Goal: Task Accomplishment & Management: Use online tool/utility

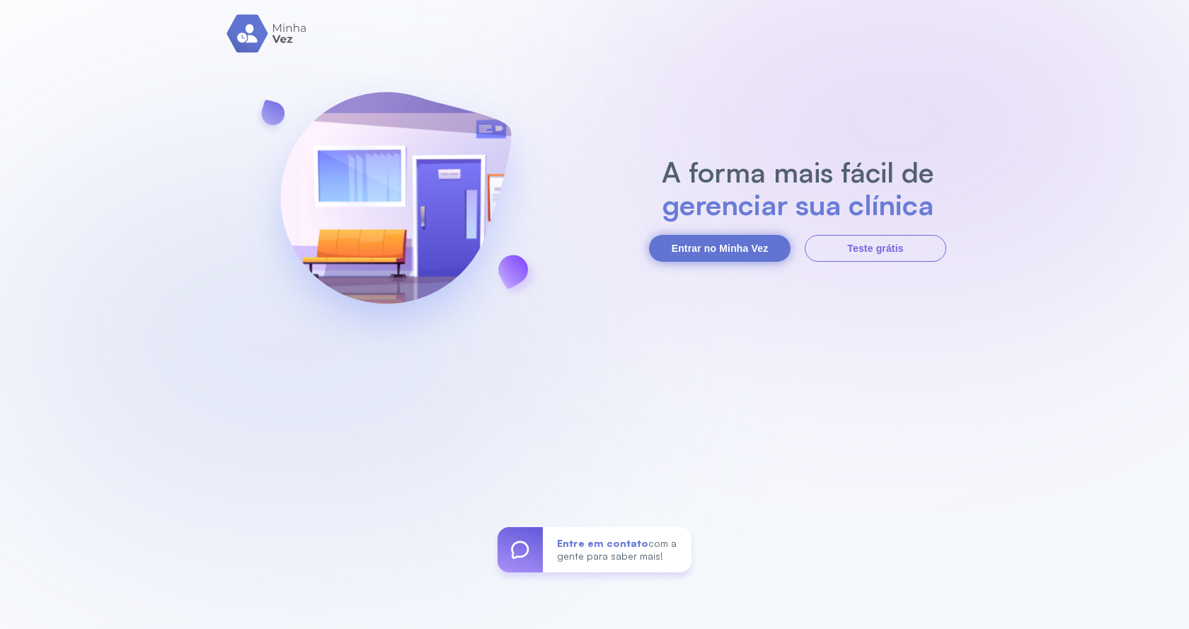
click at [725, 255] on button "Entrar no Minha Vez" at bounding box center [720, 248] width 142 height 27
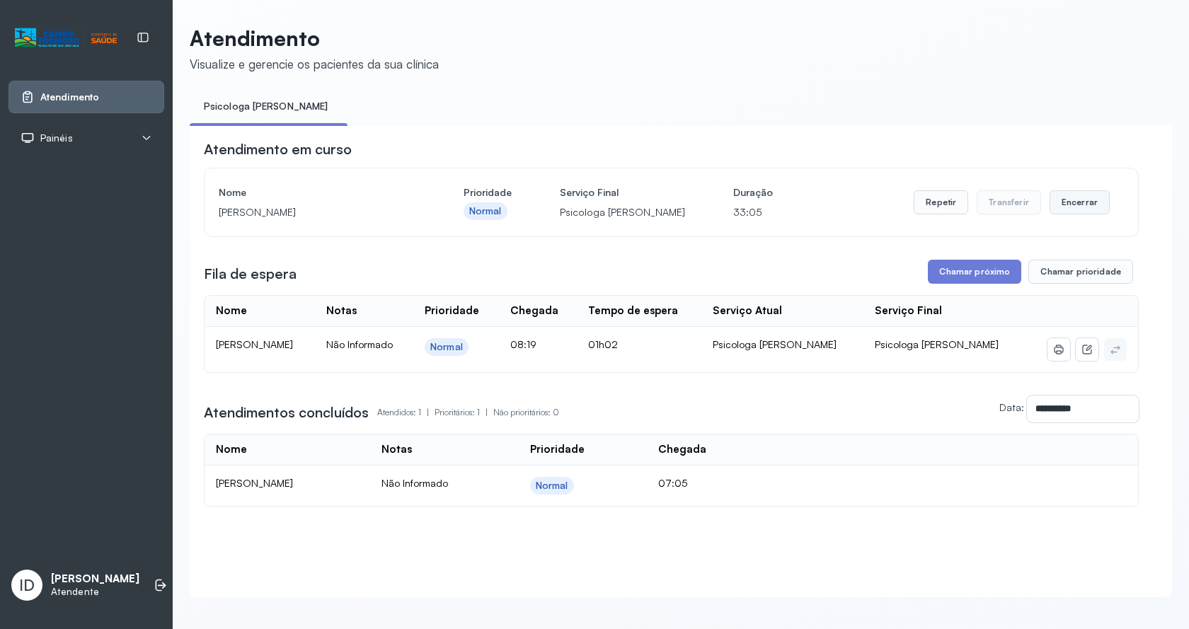
click at [1083, 205] on button "Encerrar" at bounding box center [1079, 202] width 60 height 24
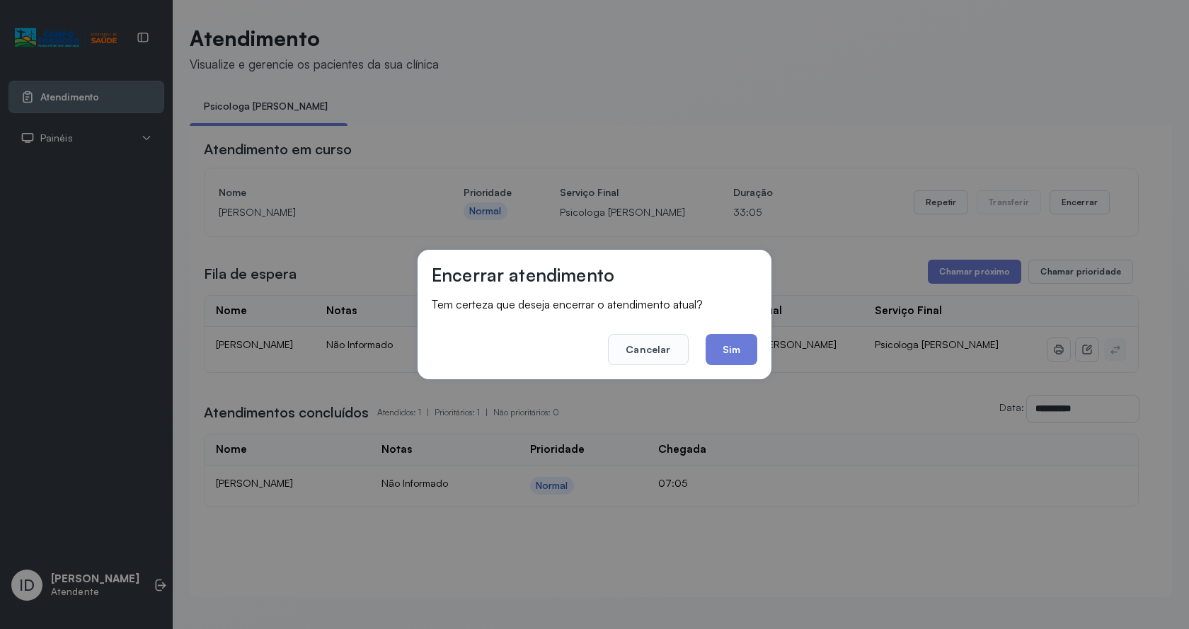
click at [722, 358] on button "Sim" at bounding box center [732, 349] width 52 height 31
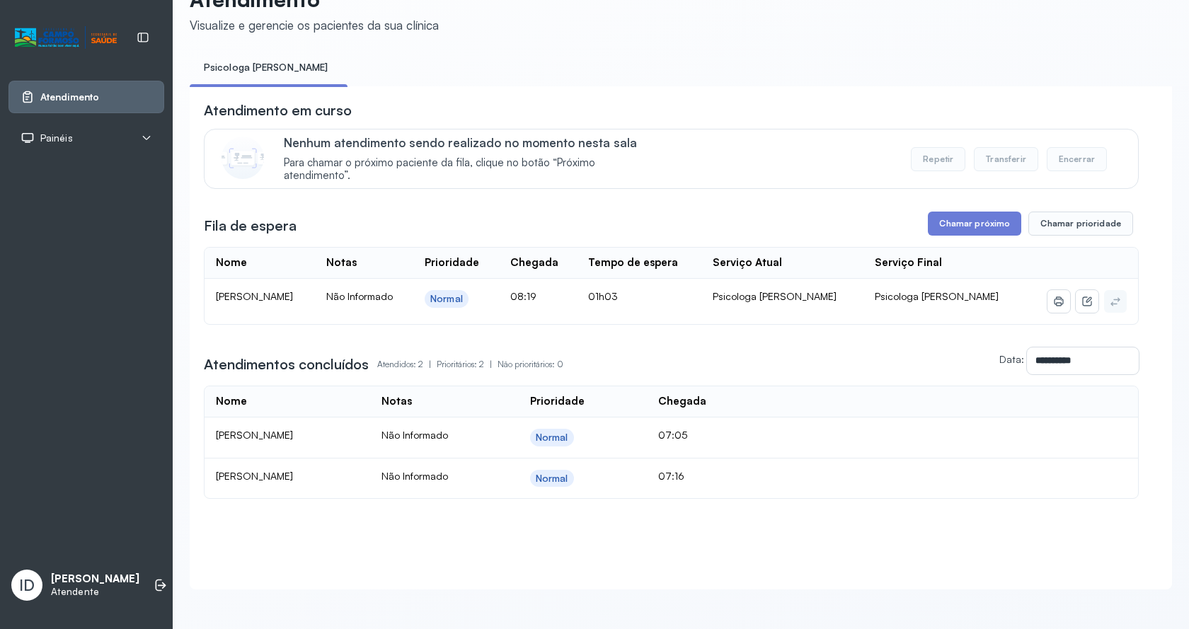
scroll to position [54, 0]
click at [965, 214] on button "Chamar próximo" at bounding box center [974, 224] width 93 height 24
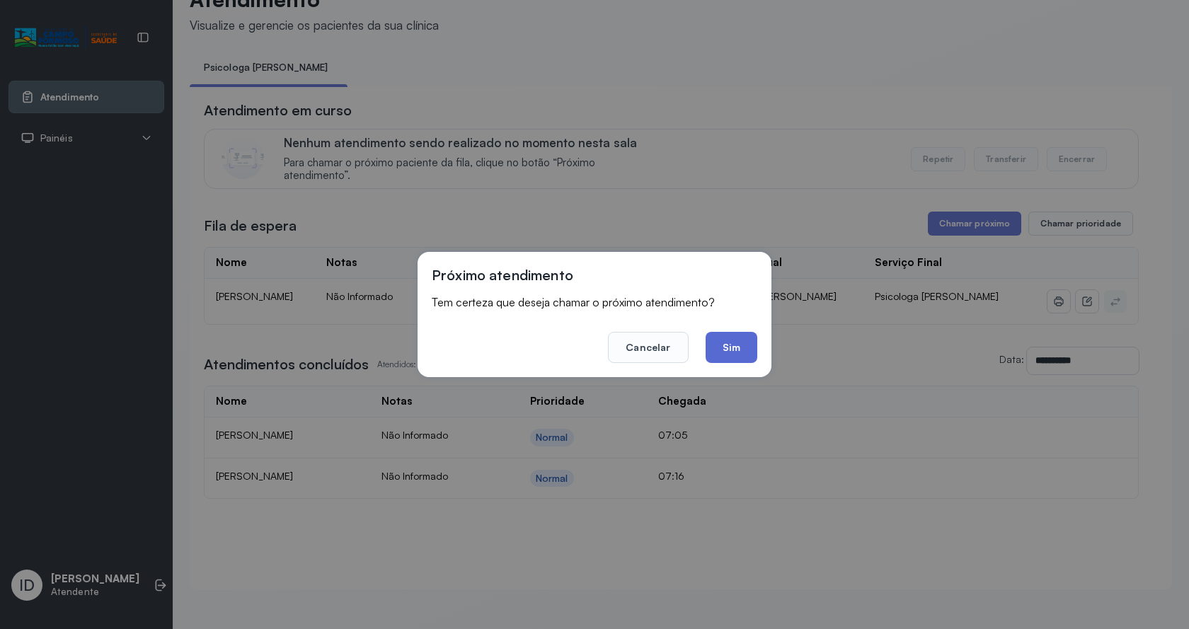
click at [742, 341] on button "Sim" at bounding box center [732, 347] width 52 height 31
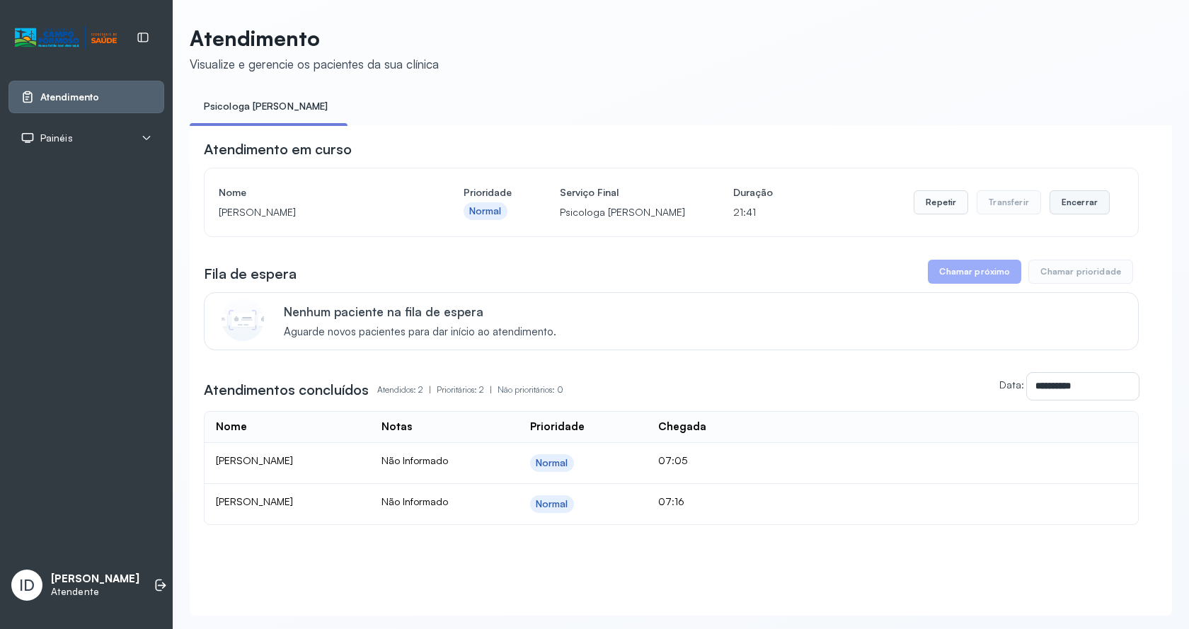
click at [1076, 209] on button "Encerrar" at bounding box center [1079, 202] width 60 height 24
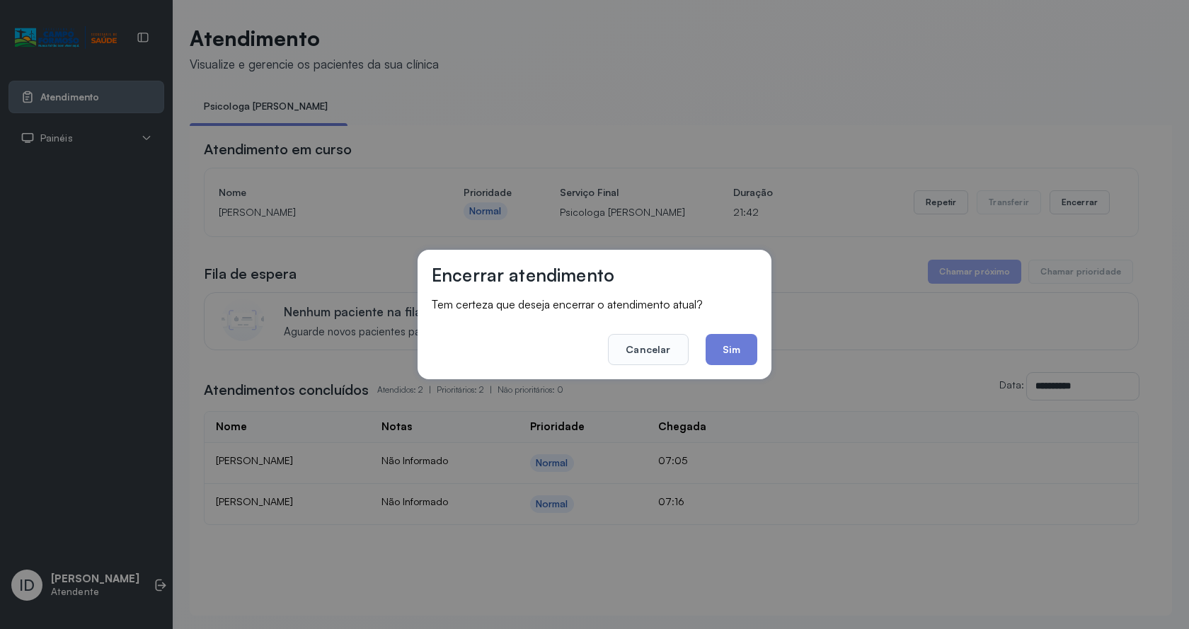
click at [722, 354] on button "Sim" at bounding box center [732, 349] width 52 height 31
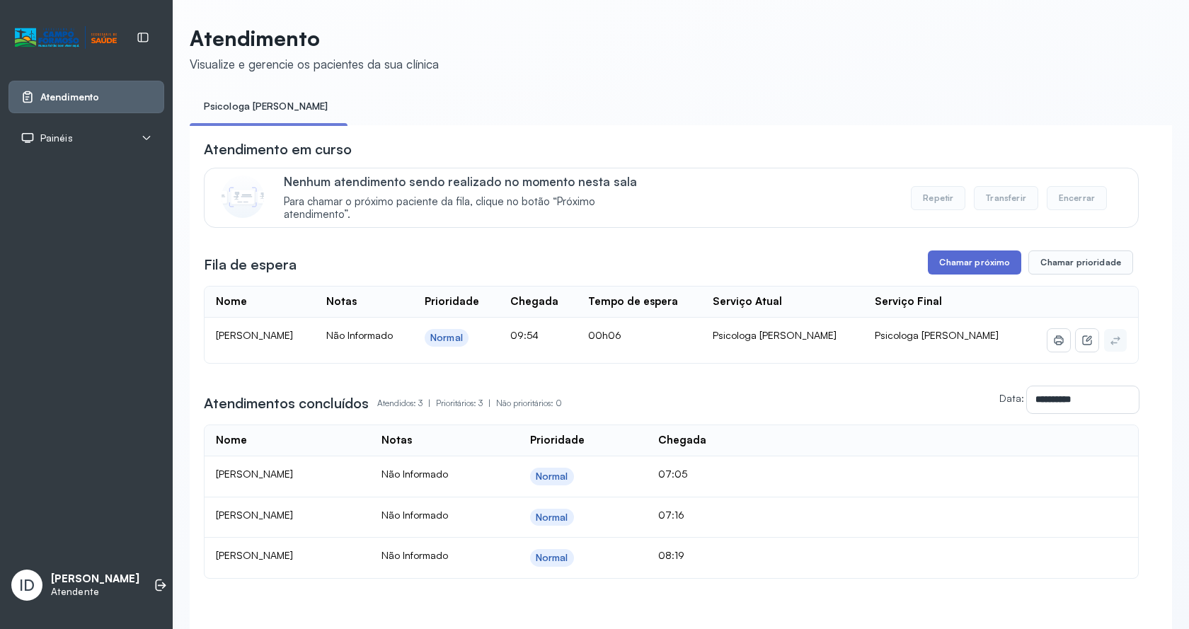
click at [955, 260] on button "Chamar próximo" at bounding box center [974, 263] width 93 height 24
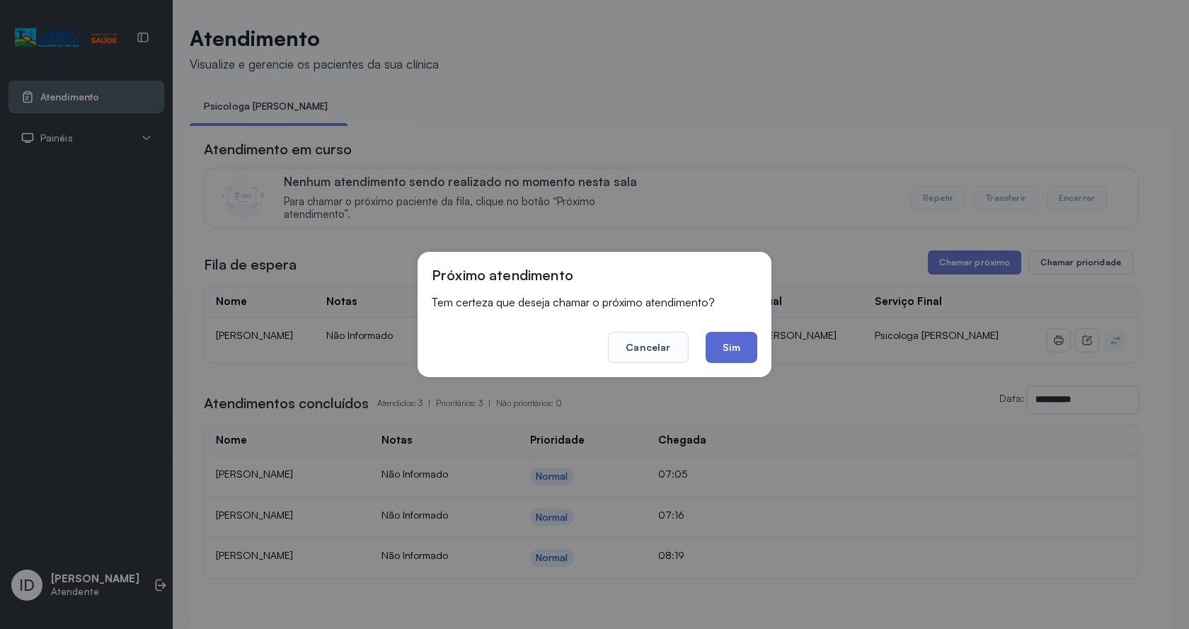
click at [743, 345] on button "Sim" at bounding box center [732, 347] width 52 height 31
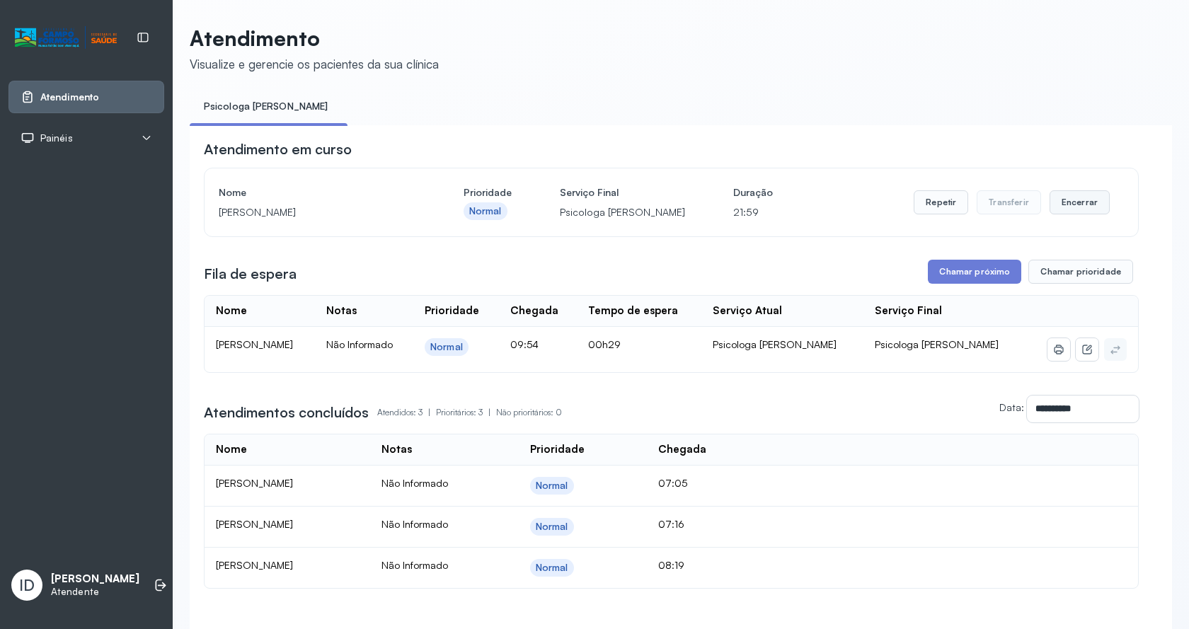
click at [1070, 204] on button "Encerrar" at bounding box center [1079, 202] width 60 height 24
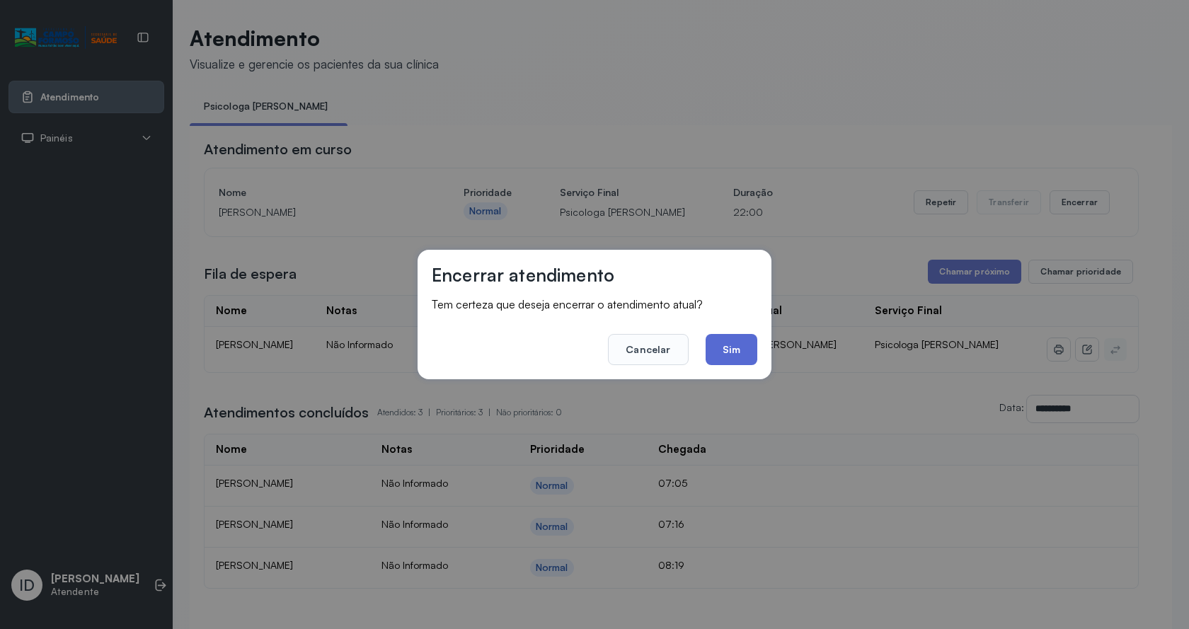
click at [720, 362] on button "Sim" at bounding box center [732, 349] width 52 height 31
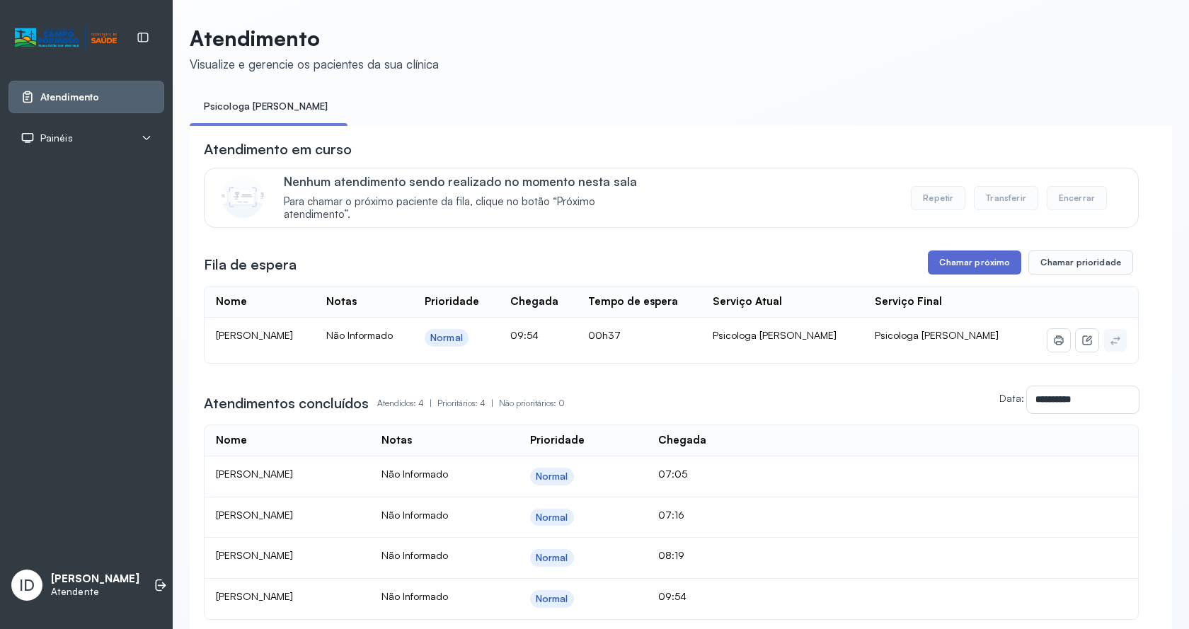
click at [982, 262] on button "Chamar próximo" at bounding box center [974, 263] width 93 height 24
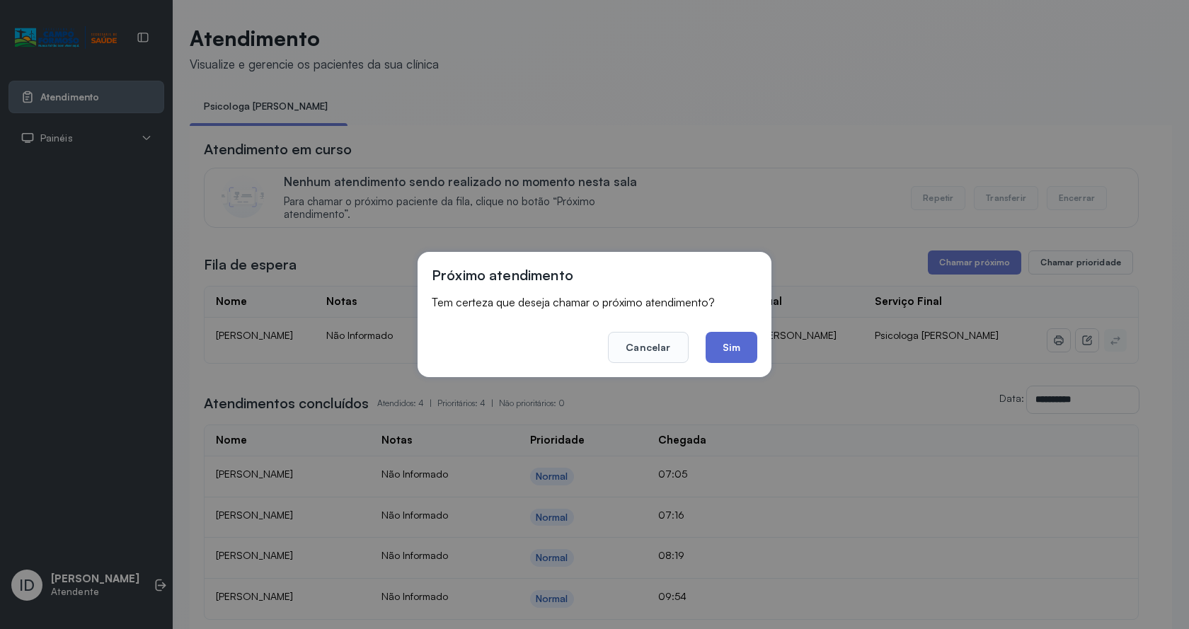
click at [716, 345] on button "Sim" at bounding box center [732, 347] width 52 height 31
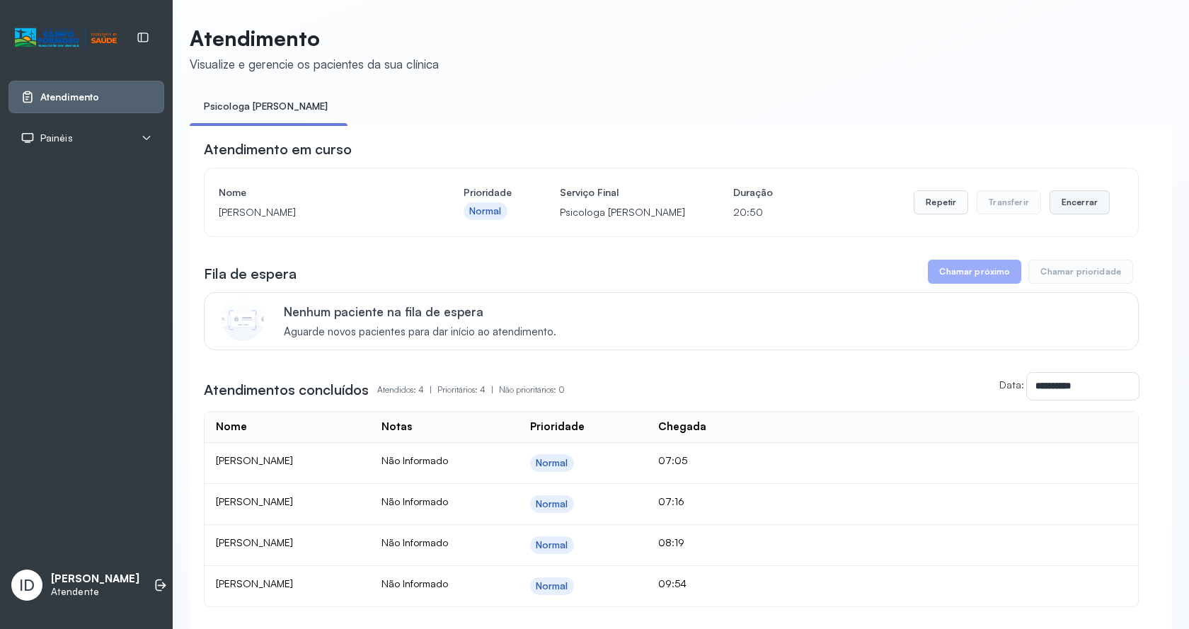
click at [1061, 212] on button "Encerrar" at bounding box center [1079, 202] width 60 height 24
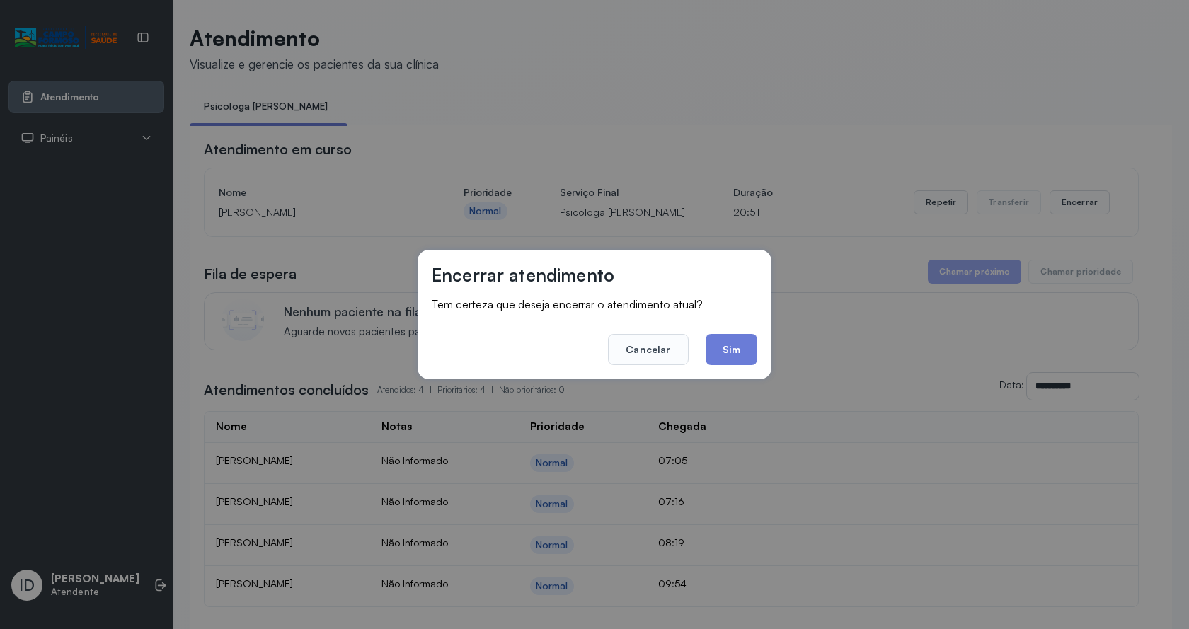
drag, startPoint x: 743, startPoint y: 343, endPoint x: 744, endPoint y: 357, distance: 13.5
click at [744, 355] on button "Sim" at bounding box center [732, 349] width 52 height 31
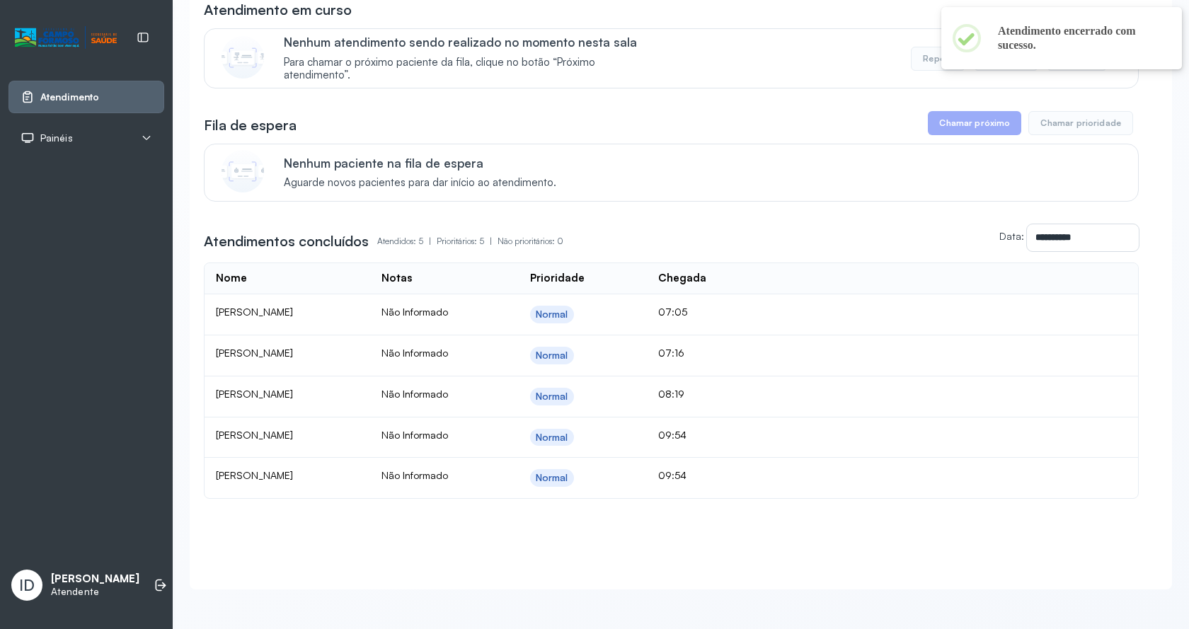
scroll to position [154, 0]
click at [154, 578] on icon at bounding box center [161, 585] width 14 height 14
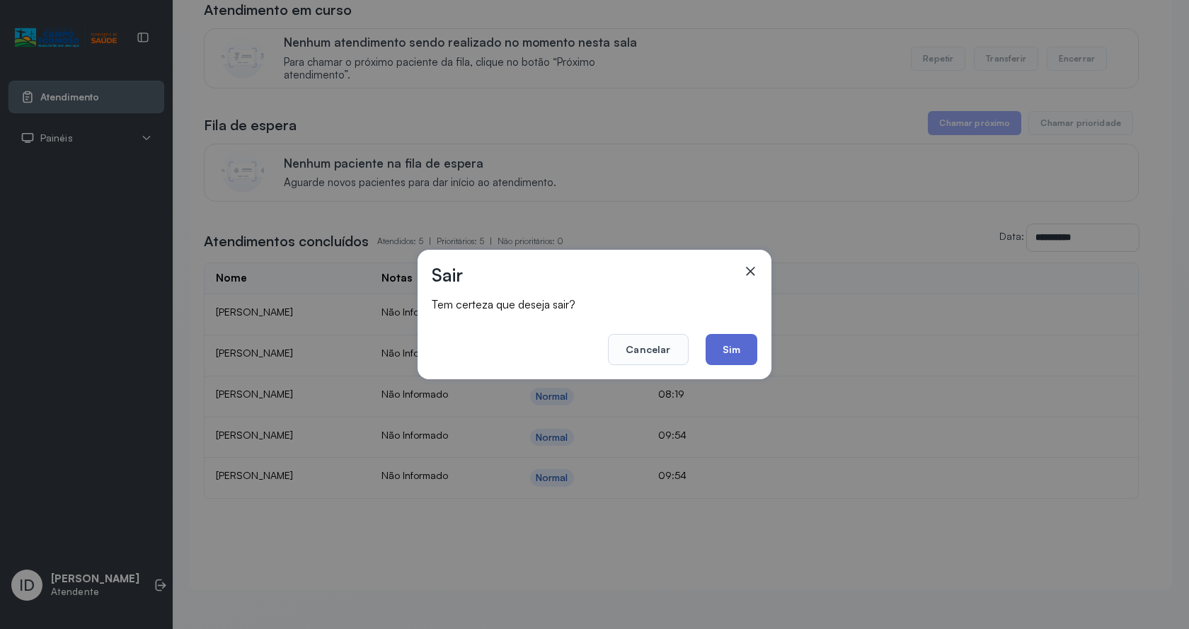
drag, startPoint x: 725, startPoint y: 349, endPoint x: 701, endPoint y: 350, distance: 24.8
click at [721, 350] on button "Sim" at bounding box center [732, 349] width 52 height 31
